Goal: Information Seeking & Learning: Find specific page/section

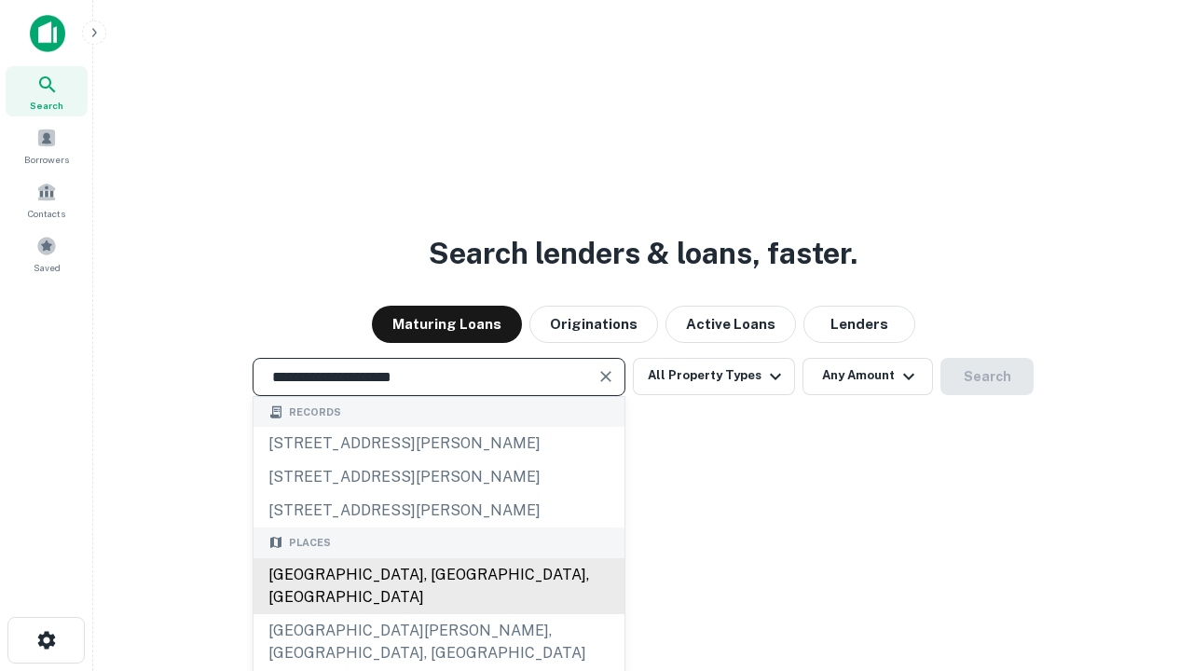
click at [438, 614] on div "[GEOGRAPHIC_DATA], [GEOGRAPHIC_DATA], [GEOGRAPHIC_DATA]" at bounding box center [439, 586] width 371 height 56
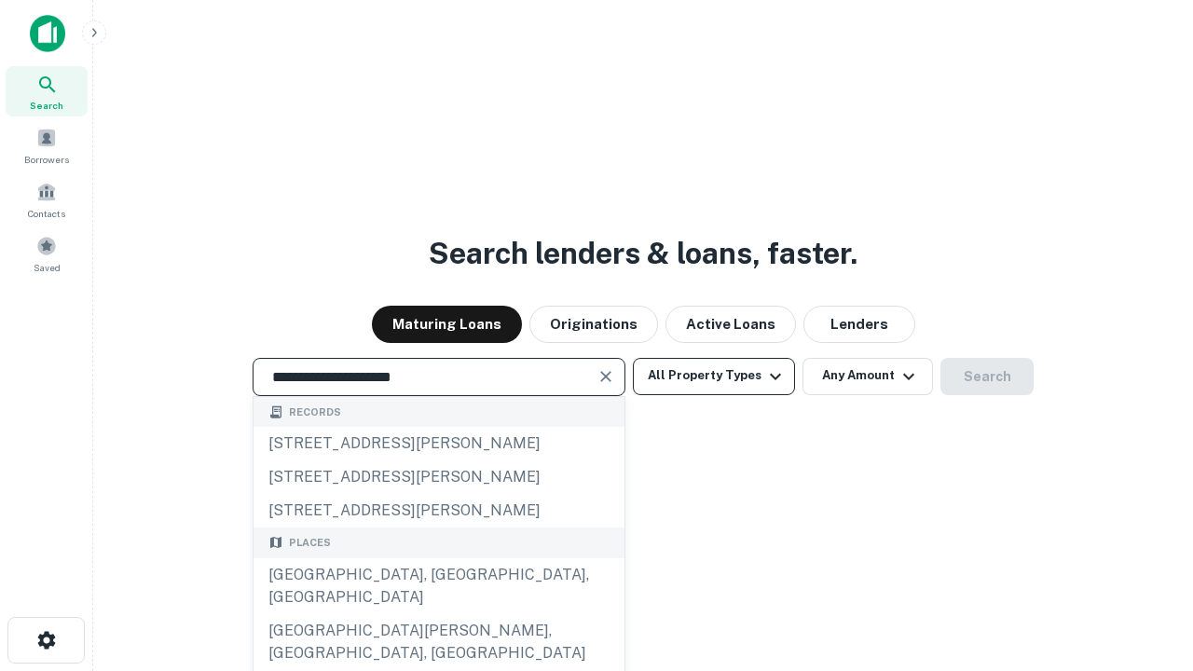
type input "**********"
click at [714, 376] on button "All Property Types" at bounding box center [714, 376] width 162 height 37
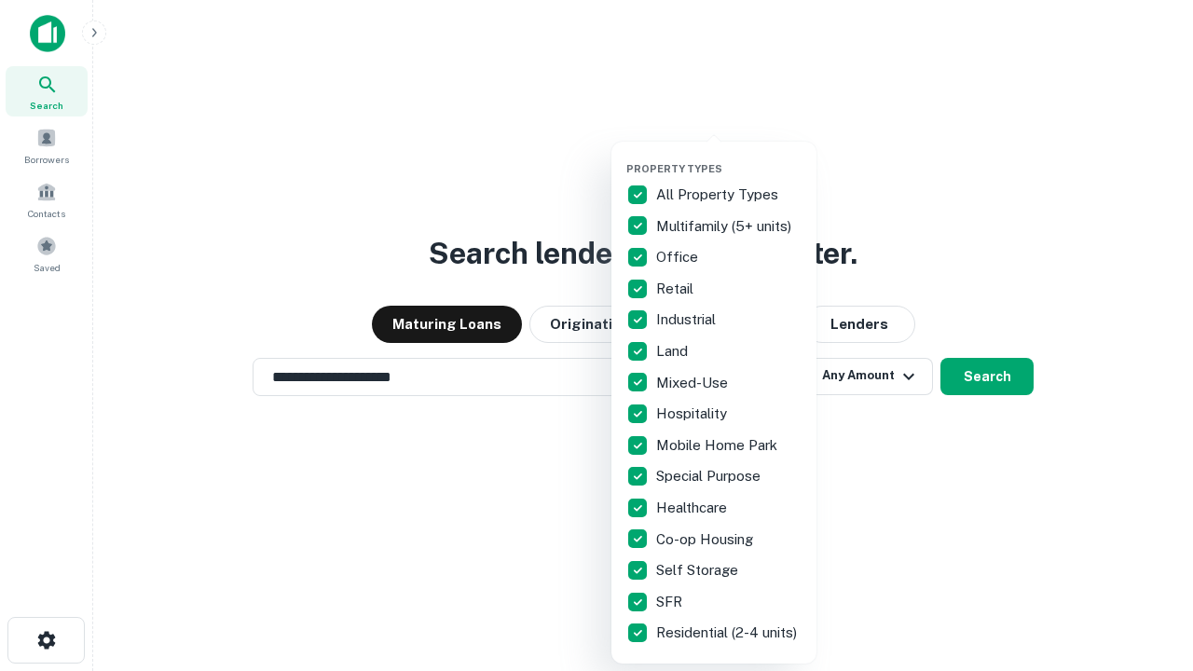
click at [729, 157] on button "button" at bounding box center [729, 157] width 205 height 1
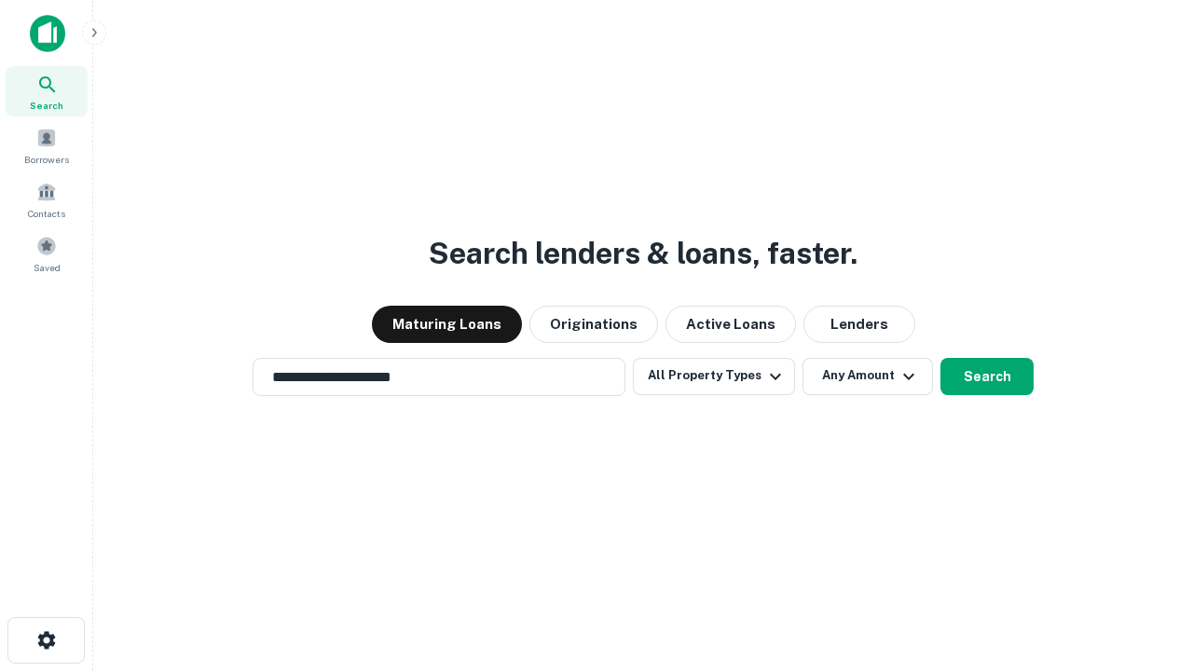
scroll to position [11, 225]
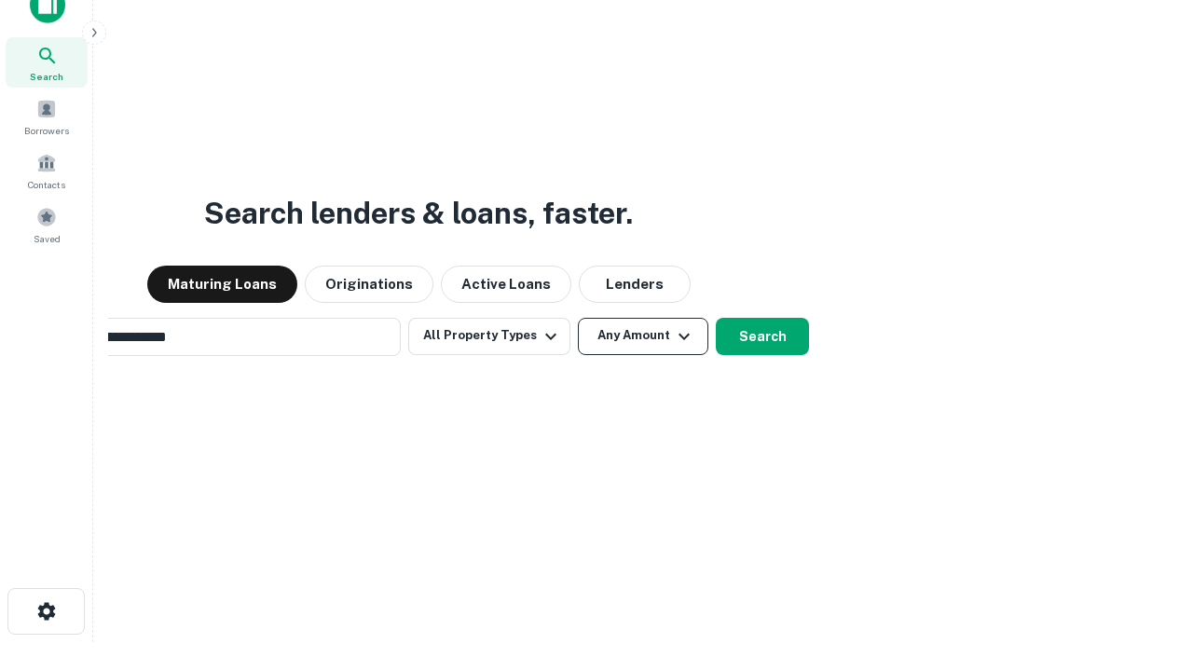
click at [578, 318] on button "Any Amount" at bounding box center [643, 336] width 131 height 37
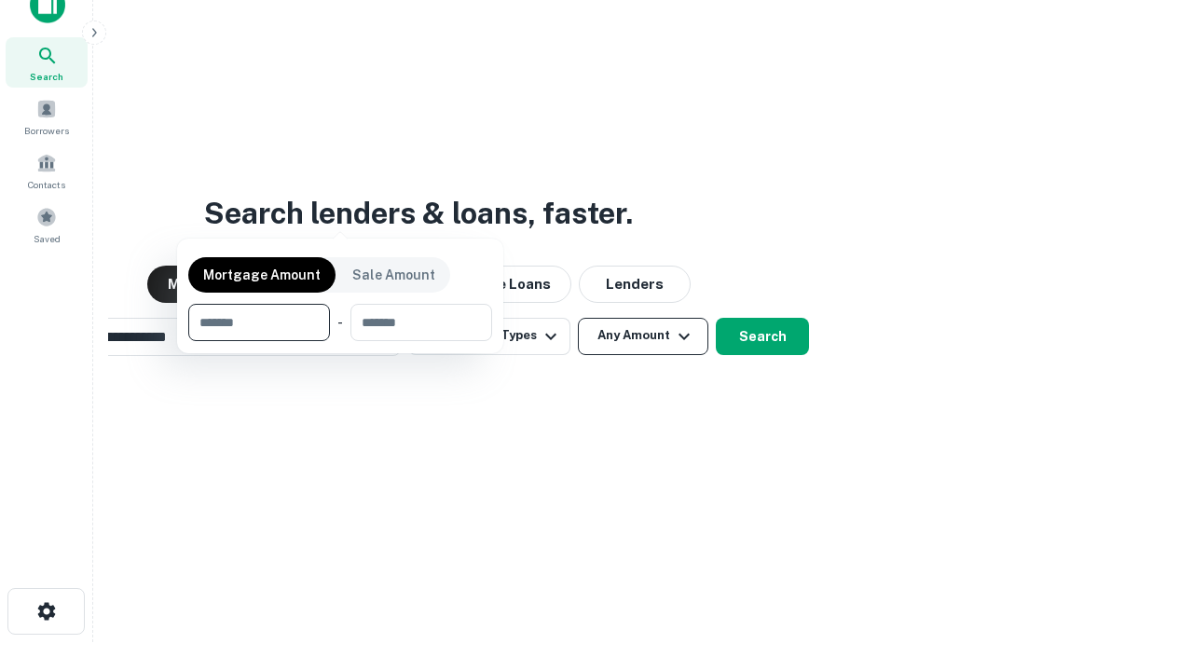
scroll to position [30, 0]
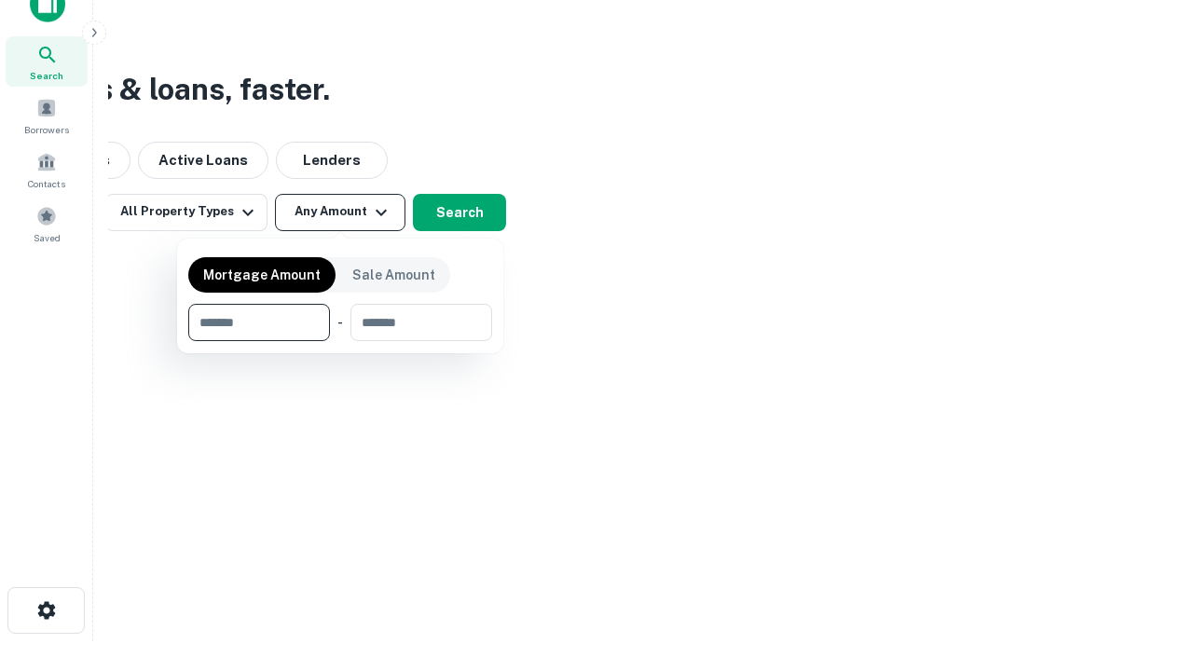
type input "*******"
click at [340, 341] on button "button" at bounding box center [340, 341] width 304 height 1
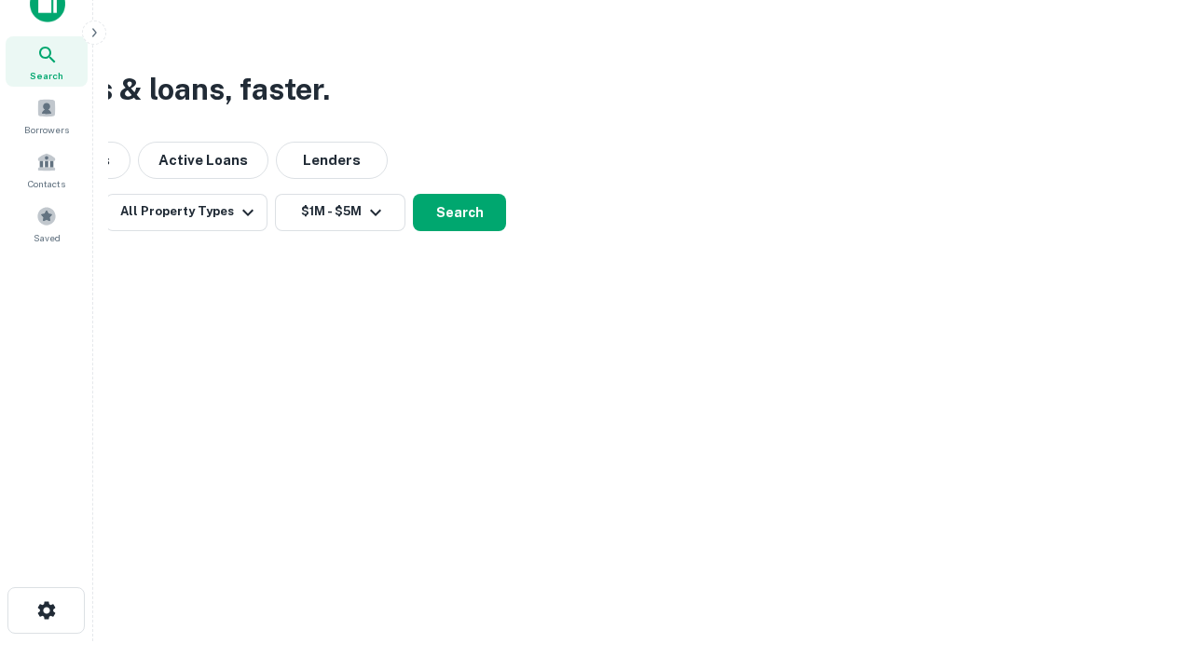
scroll to position [29, 0]
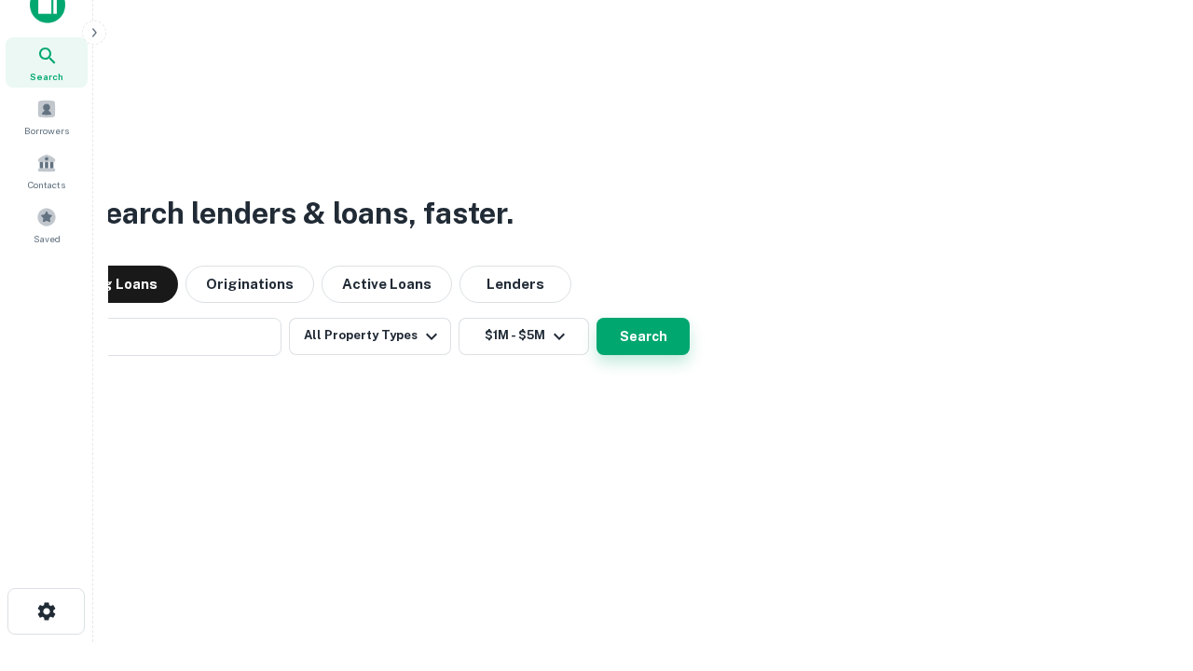
click at [597, 318] on button "Search" at bounding box center [643, 336] width 93 height 37
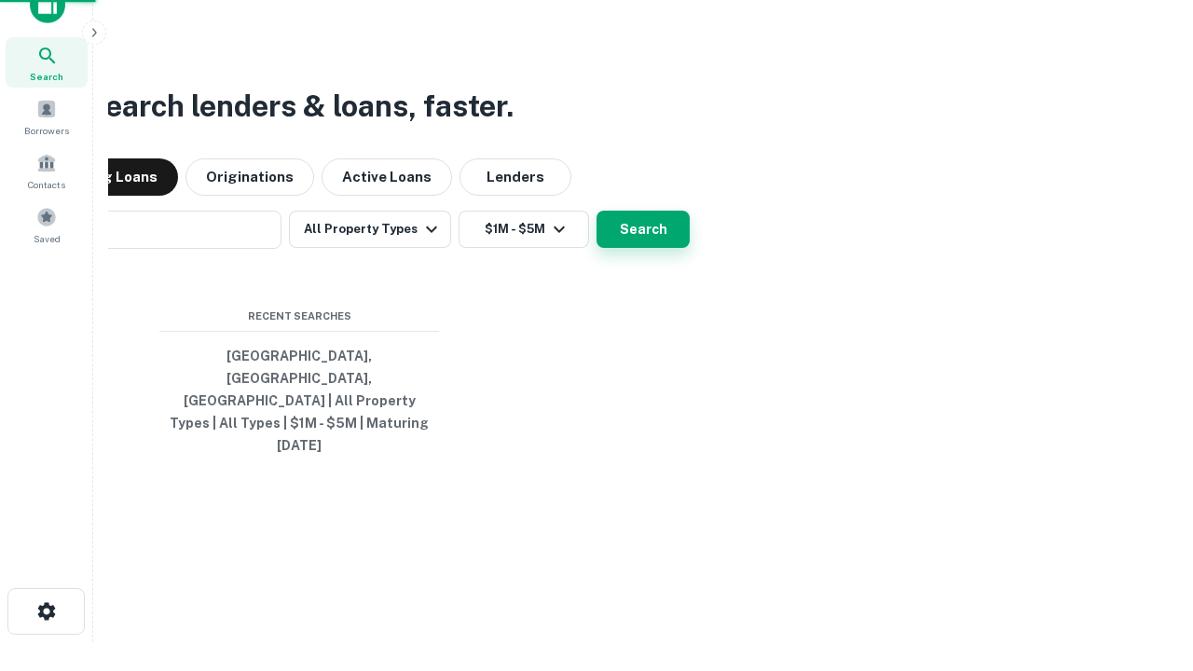
scroll to position [30, 0]
